Goal: Task Accomplishment & Management: Manage account settings

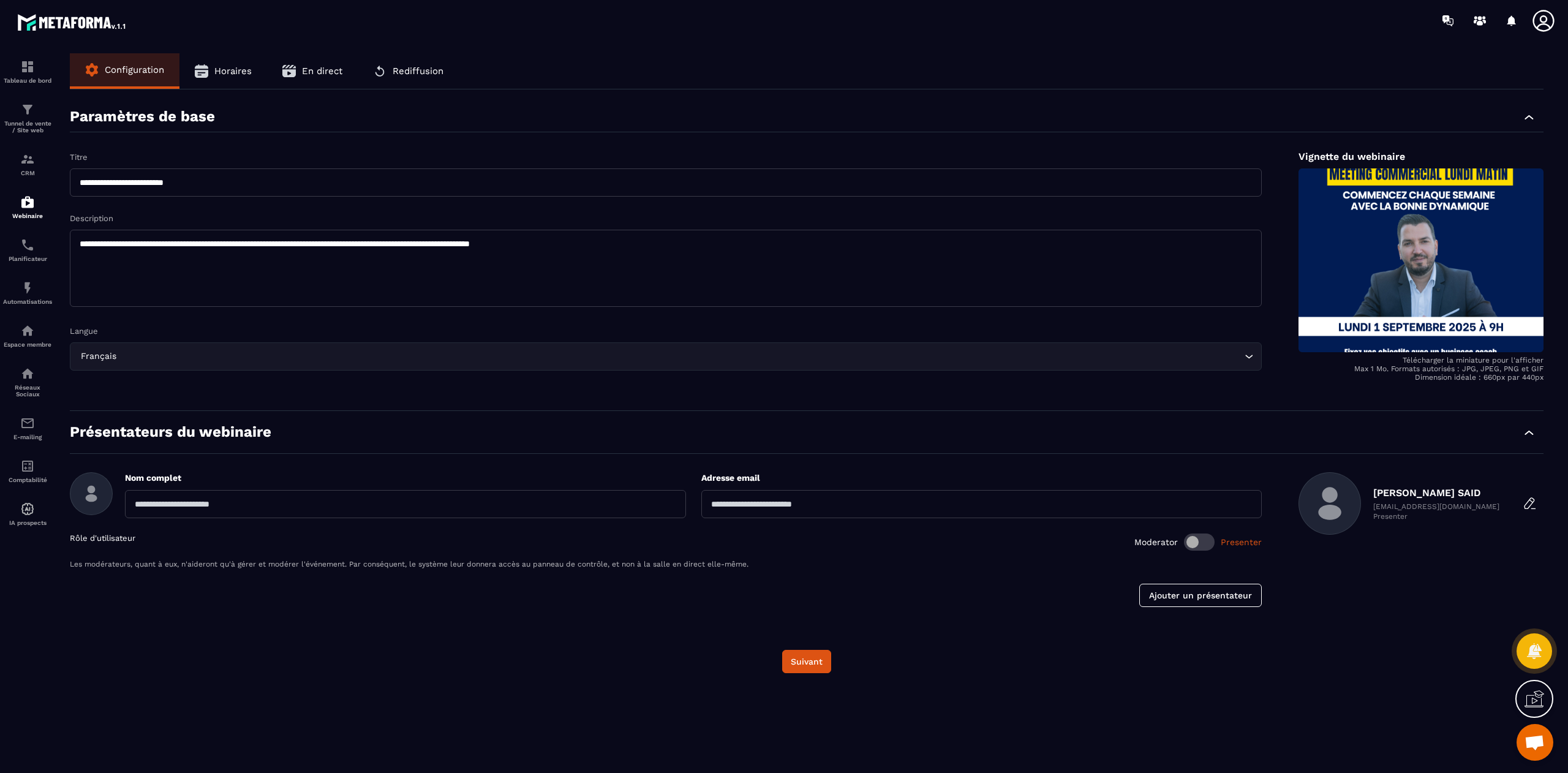
scroll to position [9431, 0]
click at [31, 303] on p "Automatisations" at bounding box center [28, 302] width 49 height 7
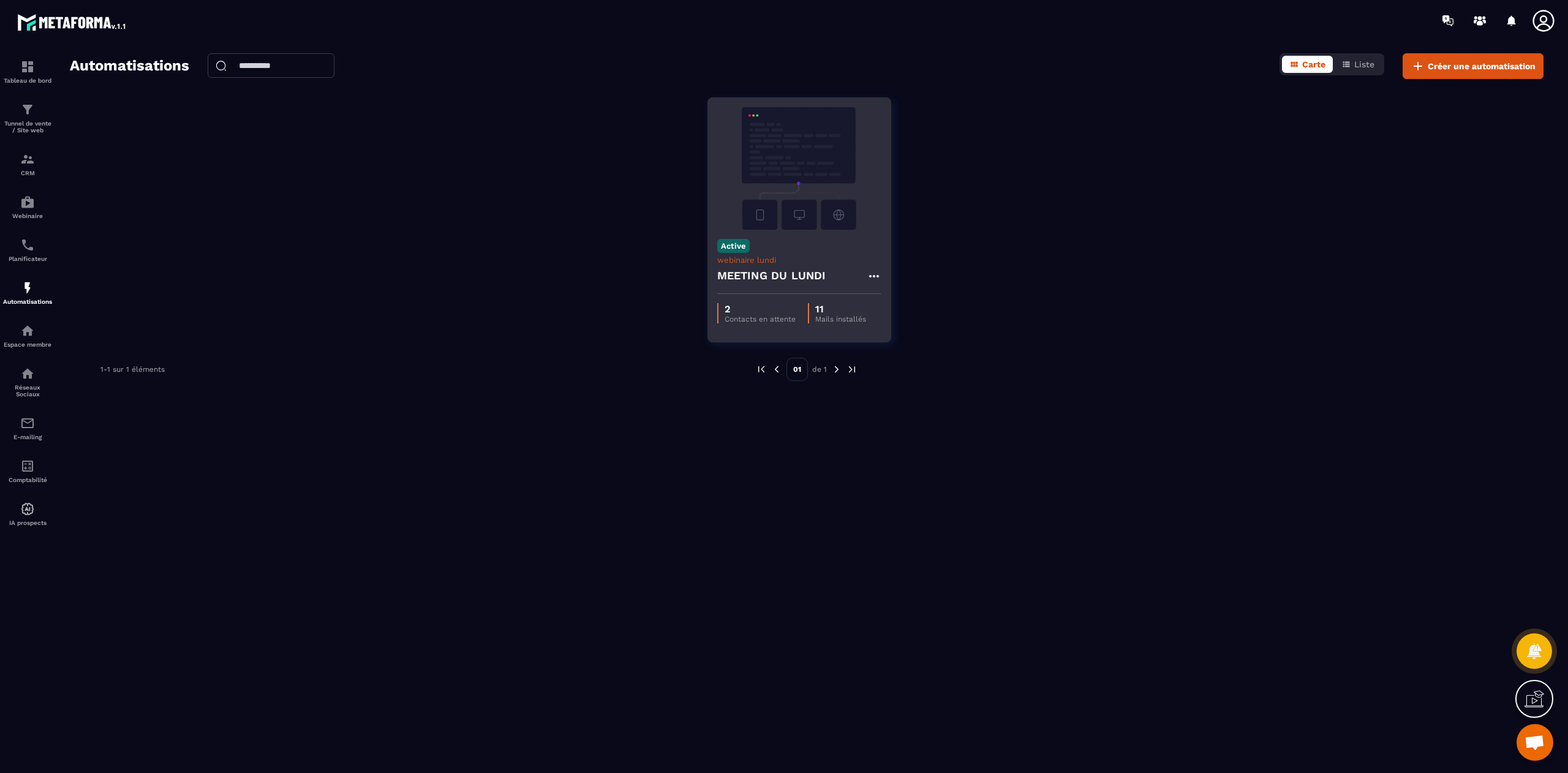
click at [793, 296] on div "2 Contacts en attente 11 Mails installés" at bounding box center [799, 313] width 182 height 38
click at [875, 277] on icon at bounding box center [873, 276] width 14 height 14
click at [905, 304] on link "Modifier" at bounding box center [904, 303] width 66 height 27
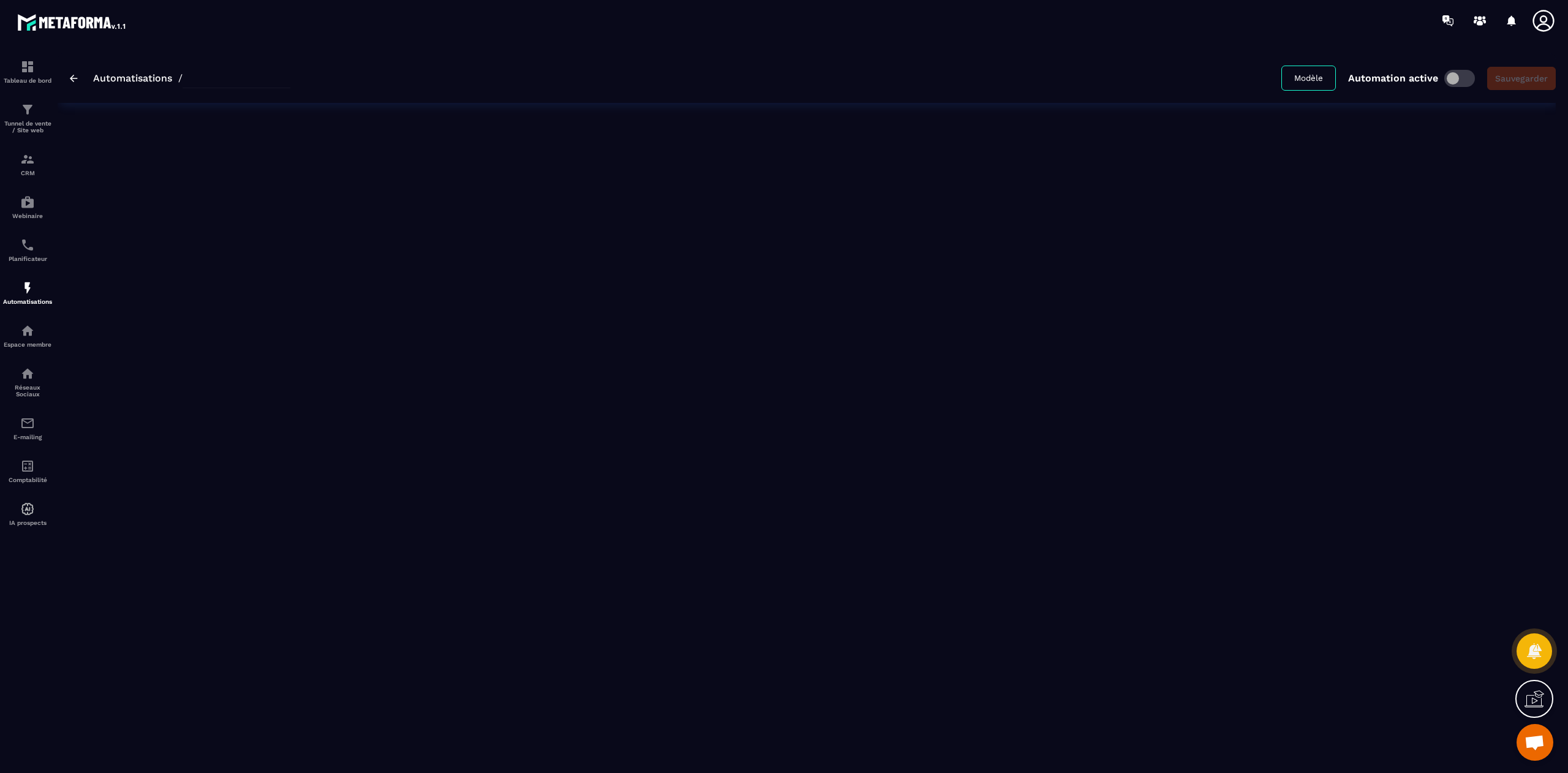
type input "**********"
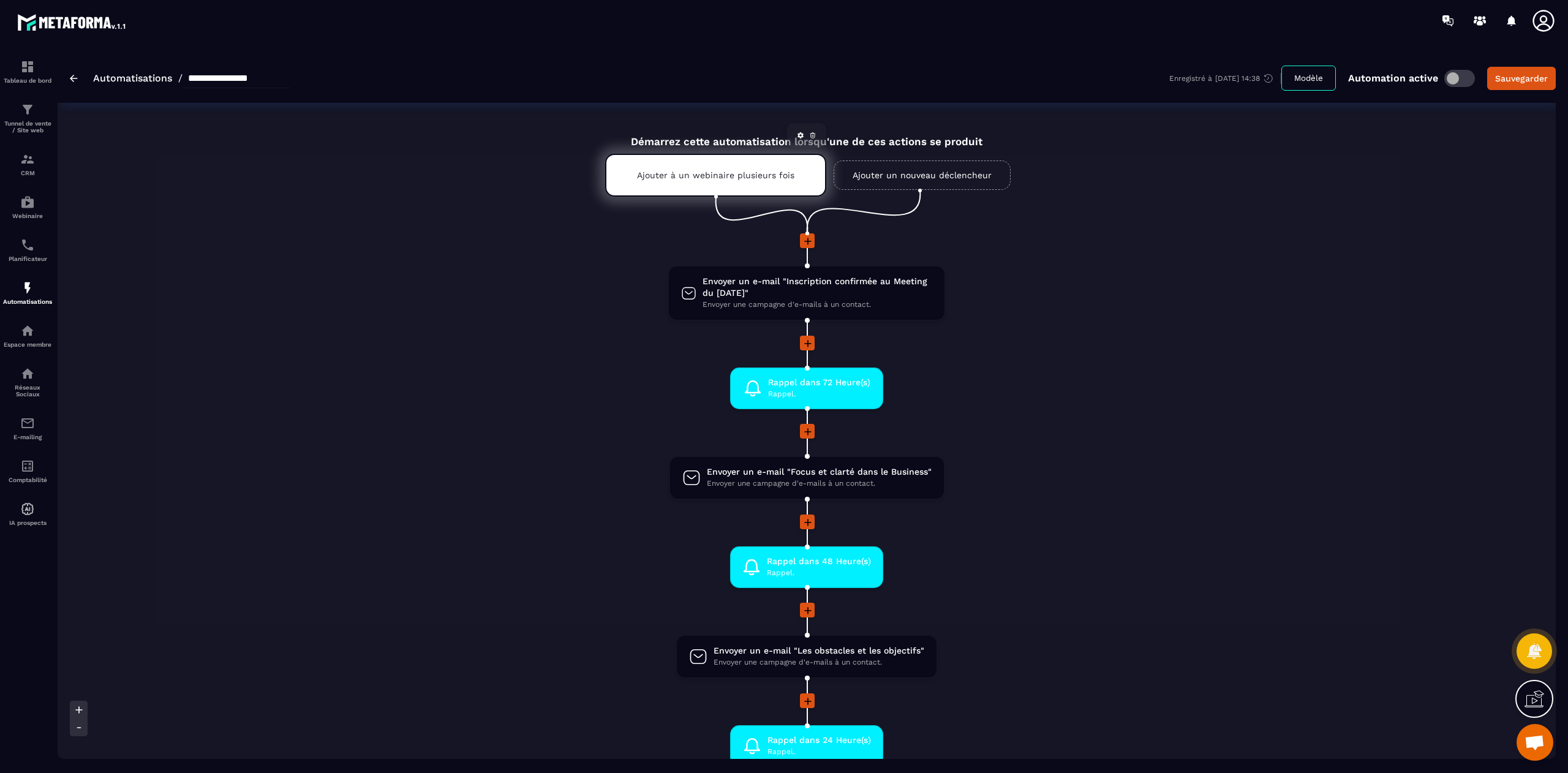
click at [714, 169] on div "Ajouter à un webinaire plusieurs fois" at bounding box center [715, 175] width 221 height 43
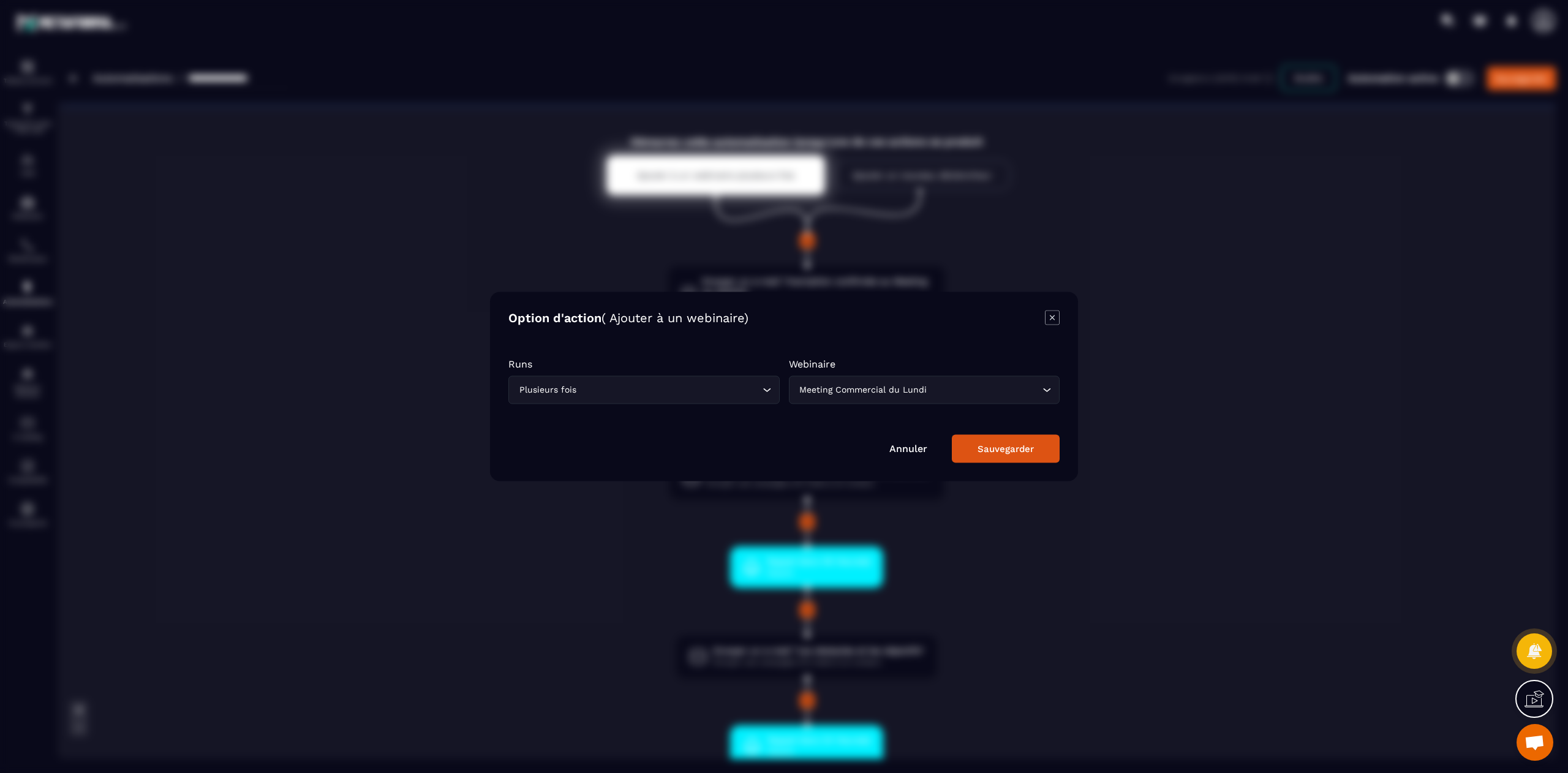
click at [914, 394] on div "Meeting Commercial du Lundi" at bounding box center [918, 390] width 245 height 13
click at [907, 419] on p "Meeting Commercial du Lundi" at bounding box center [924, 415] width 245 height 12
click at [1005, 446] on div "Sauvegarder" at bounding box center [1005, 449] width 57 height 11
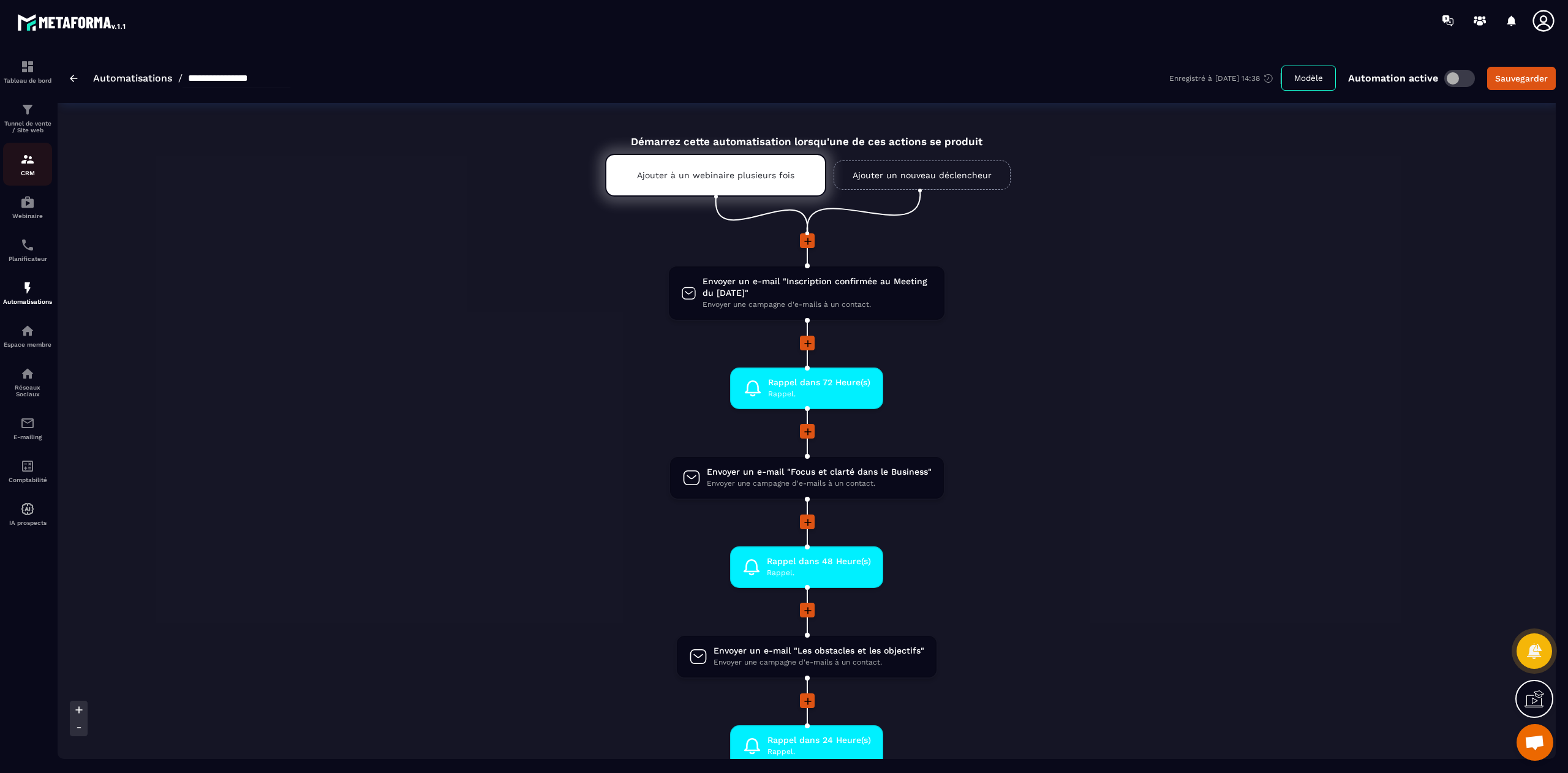
click at [23, 172] on p "CRM" at bounding box center [28, 173] width 49 height 7
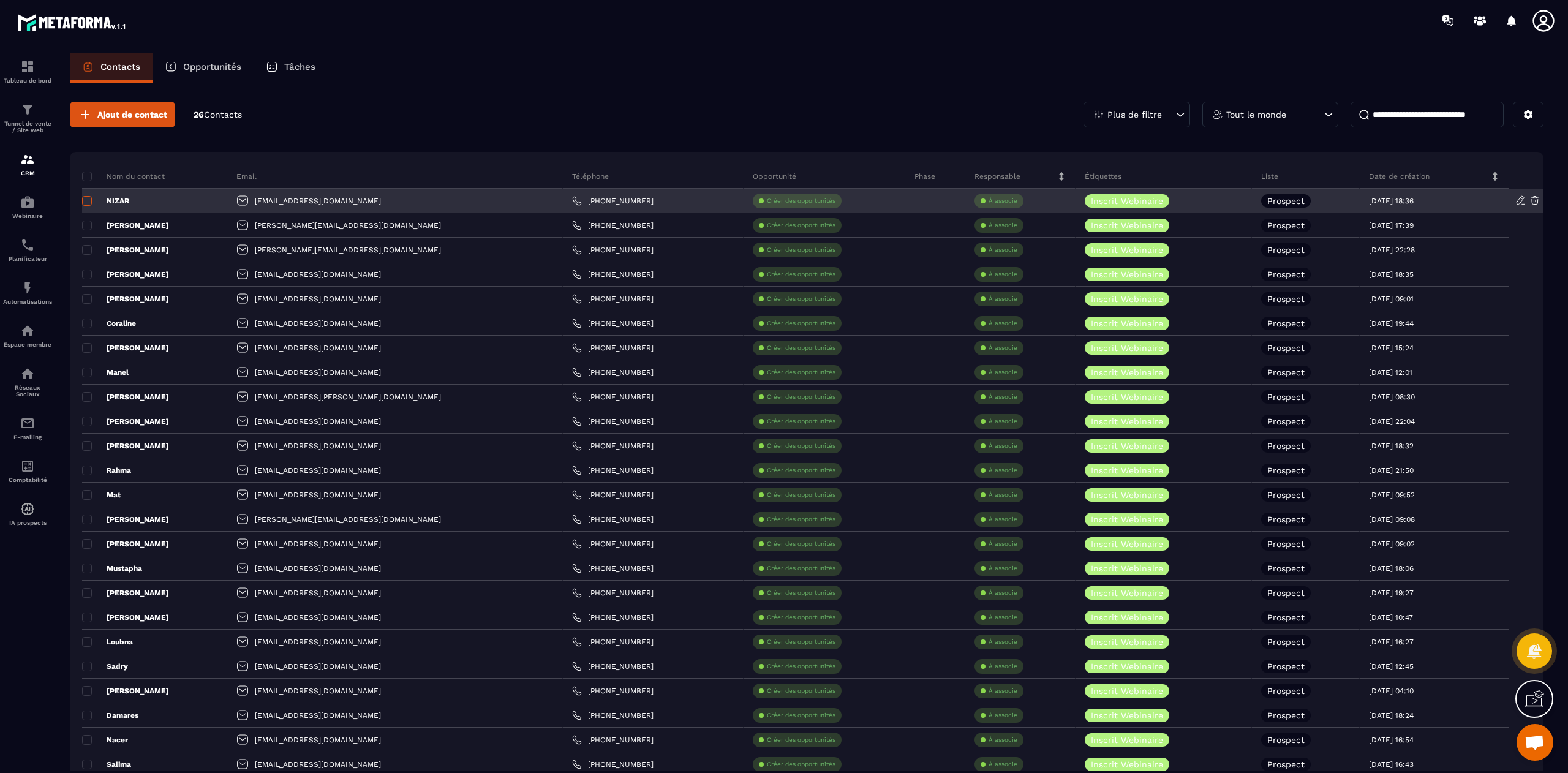
click at [87, 205] on span at bounding box center [87, 201] width 10 height 10
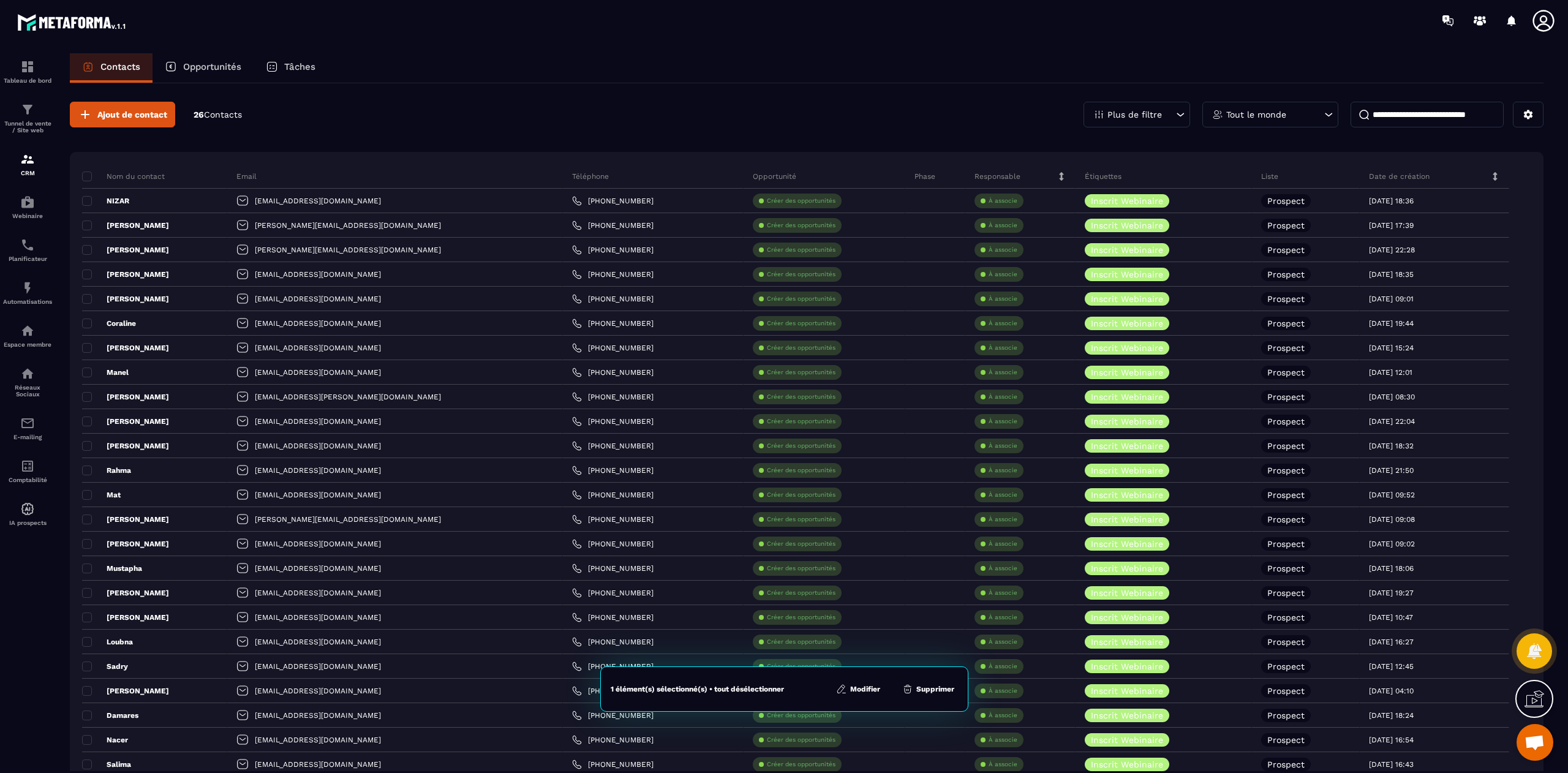
click at [931, 702] on div "1 élément(s) sélectionné(s) • tout désélectionner Modifier Supprimer" at bounding box center [784, 689] width 368 height 45
click at [929, 691] on button "Supprimer" at bounding box center [928, 689] width 59 height 12
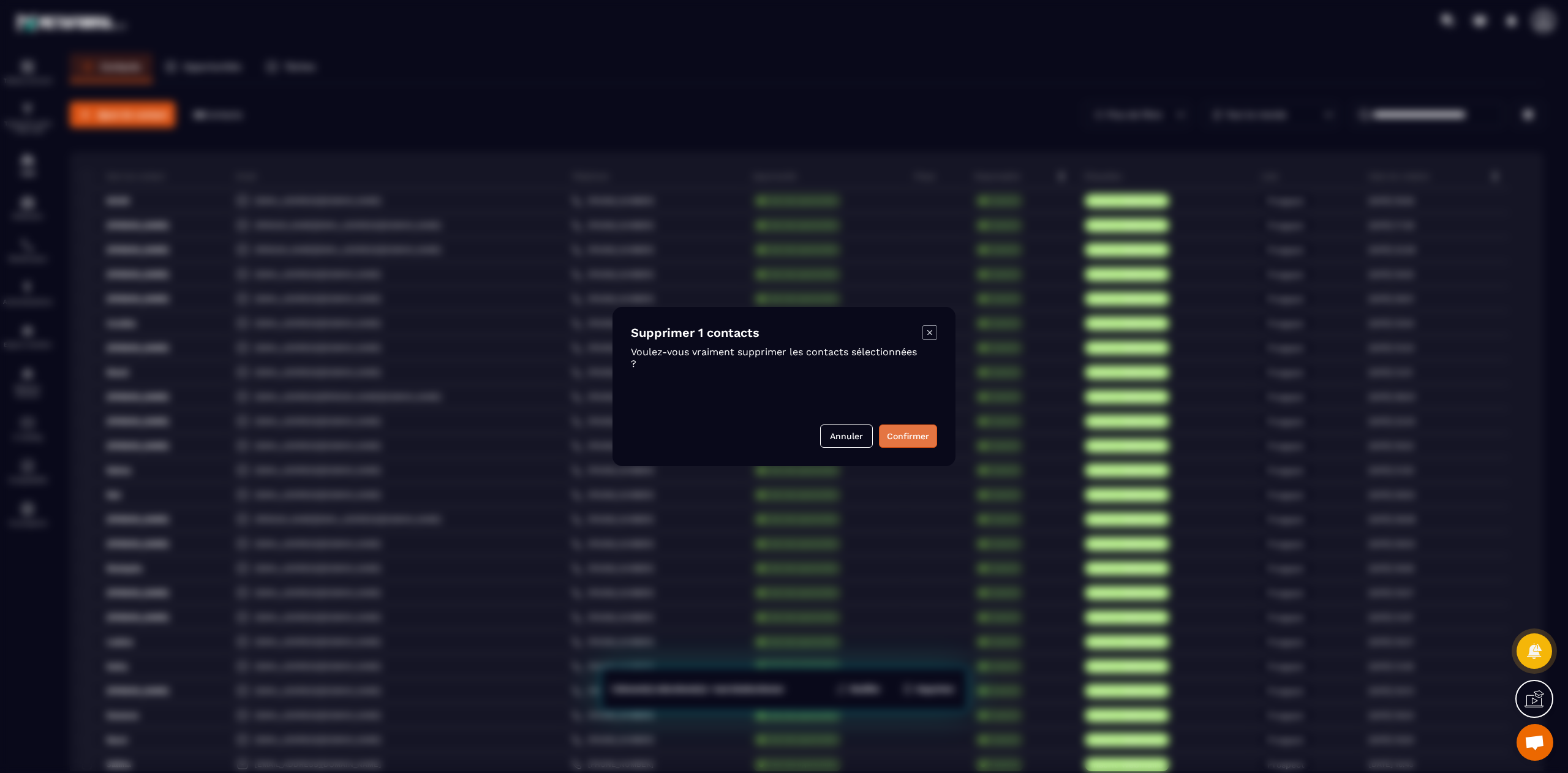
click at [900, 431] on button "Confirmer" at bounding box center [908, 436] width 58 height 23
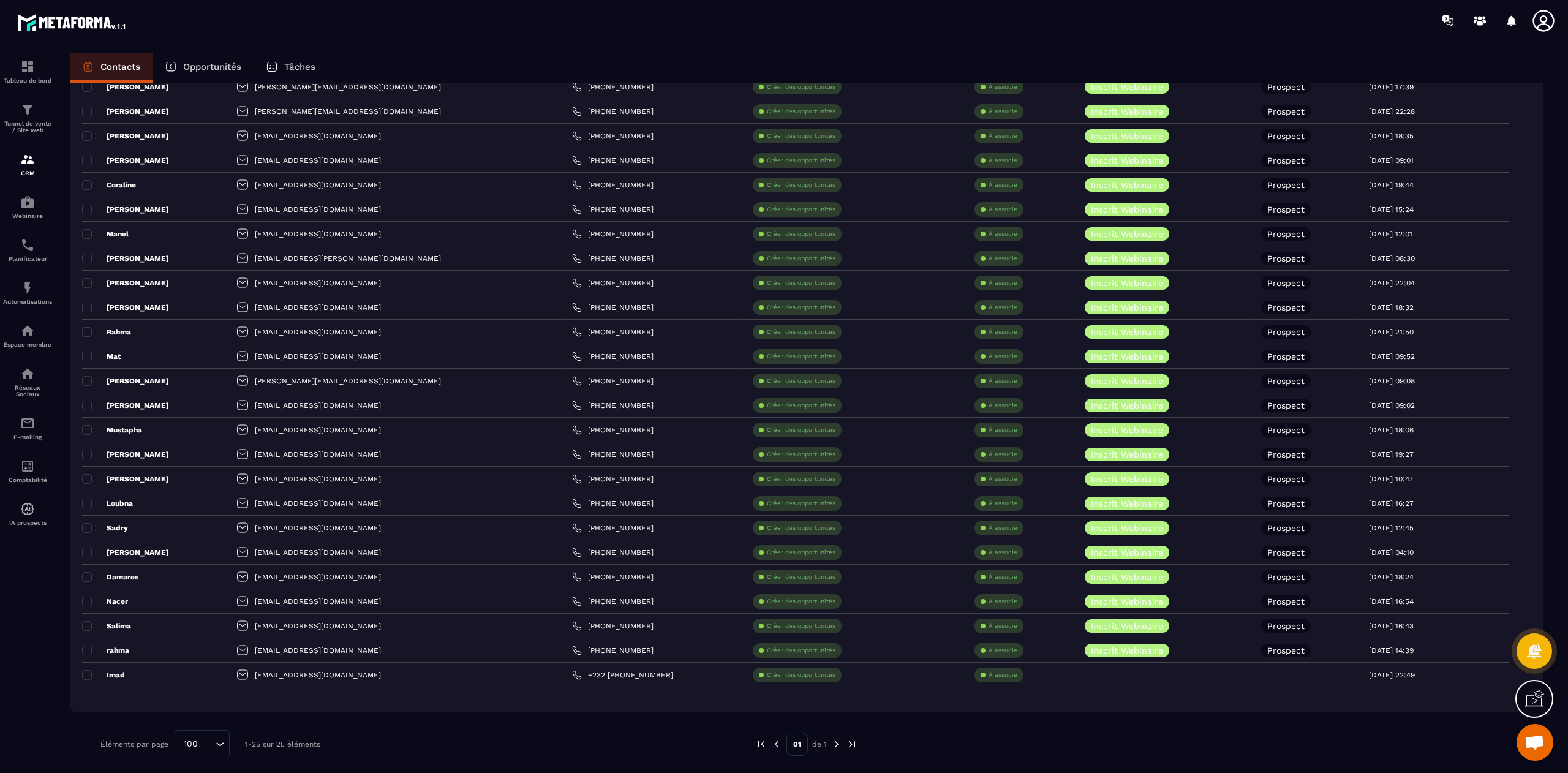
scroll to position [115, 0]
click at [30, 314] on link "Automatisations" at bounding box center [28, 293] width 49 height 43
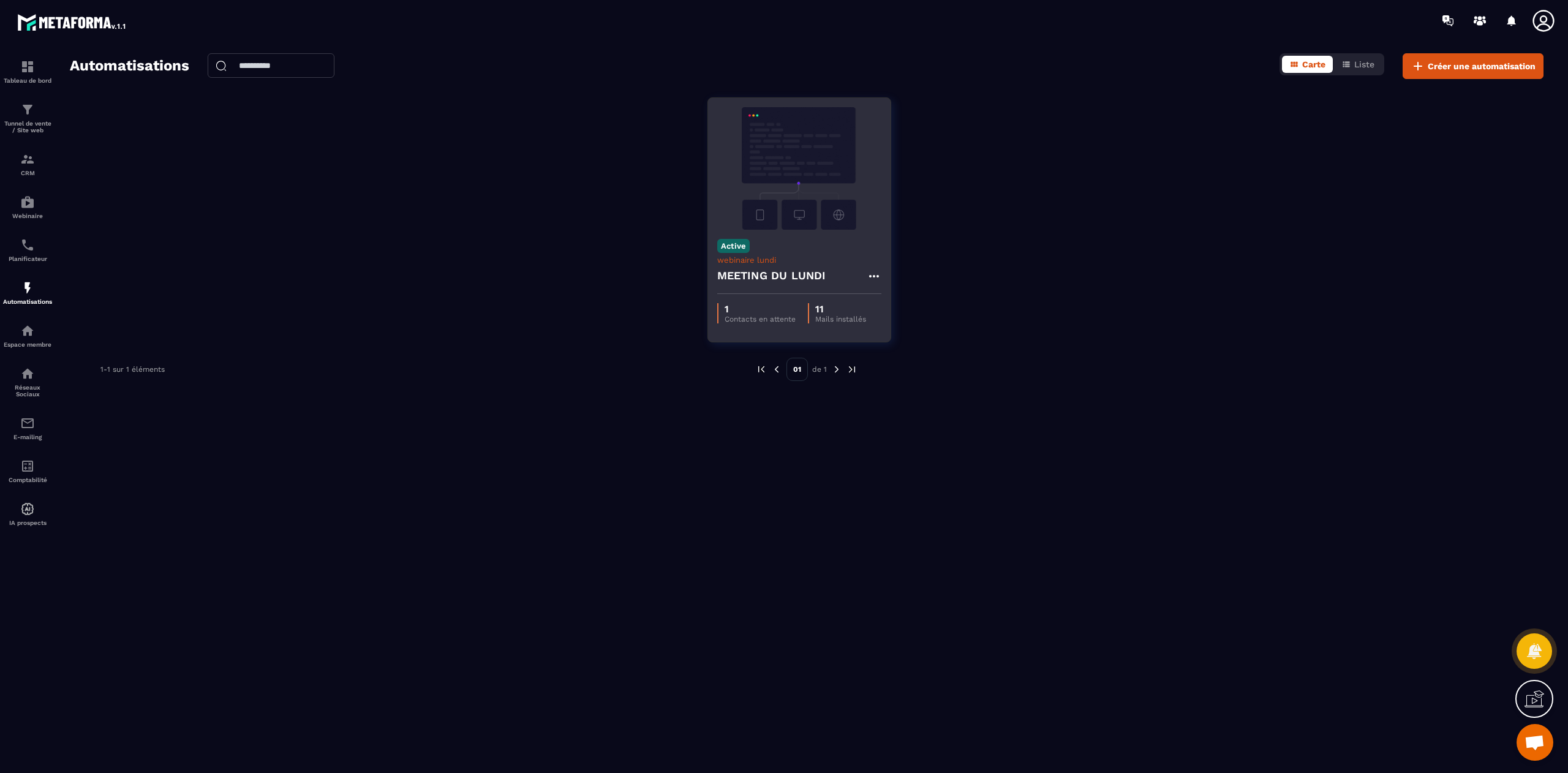
click at [772, 222] on img at bounding box center [799, 168] width 164 height 123
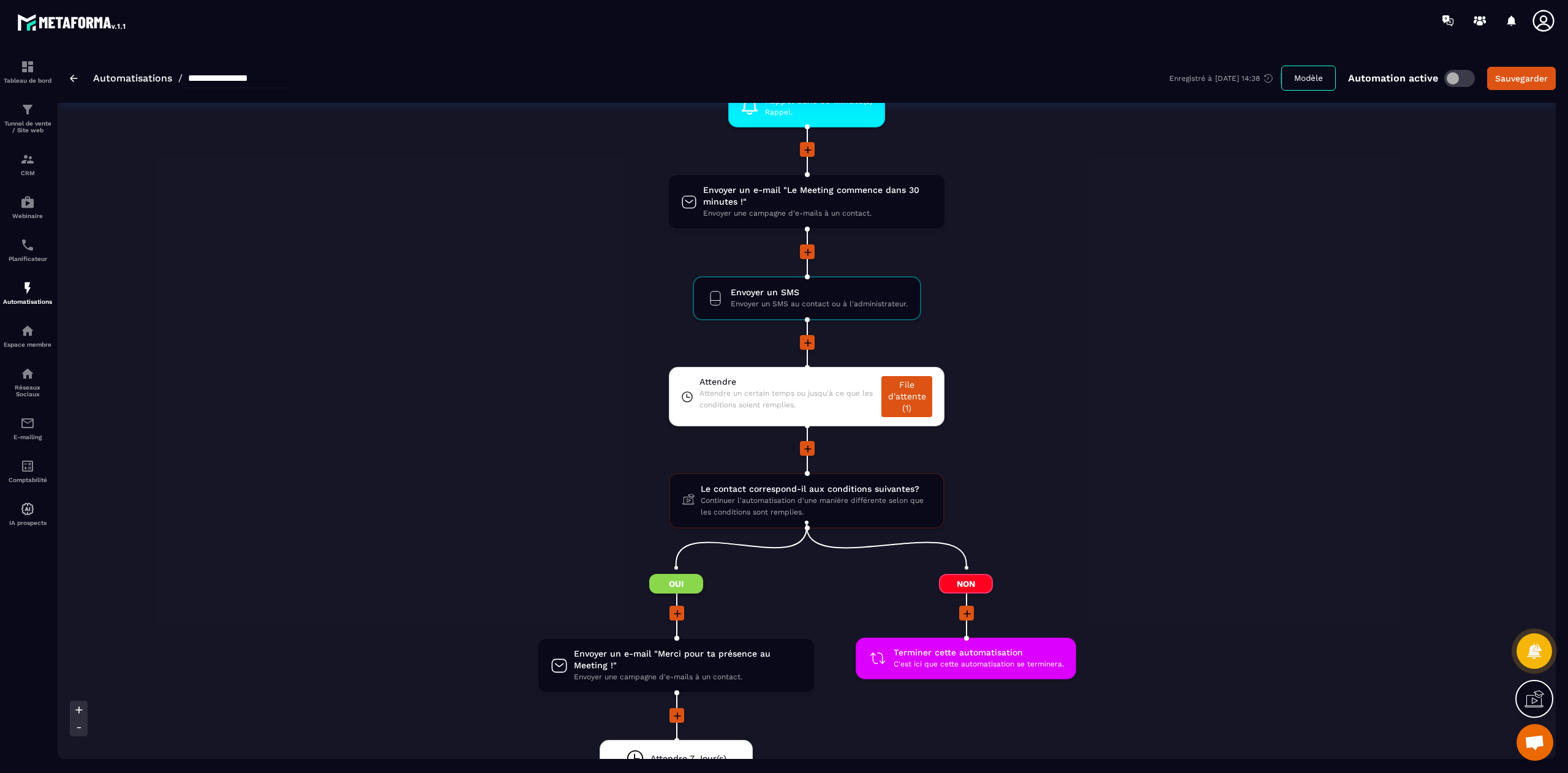
scroll to position [996, 0]
click at [916, 398] on link "File d'attente (1)" at bounding box center [907, 398] width 51 height 41
